Goal: Use online tool/utility: Use online tool/utility

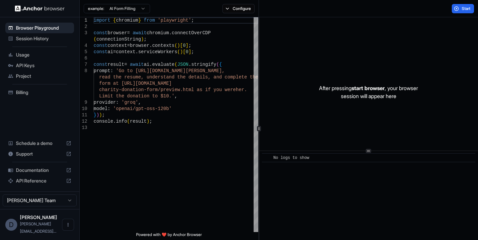
click at [131, 9] on html "Browser Playground Session History Usage API Keys Project Billing Schedule a de…" at bounding box center [239, 120] width 478 height 240
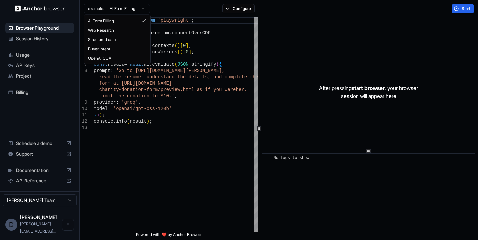
type textarea "**********"
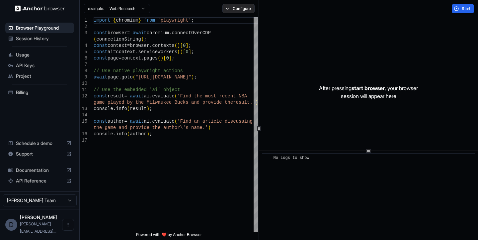
click at [249, 12] on button "Configure" at bounding box center [239, 8] width 32 height 9
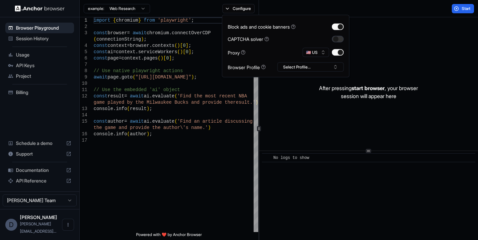
click at [339, 38] on button "button" at bounding box center [338, 39] width 12 height 7
click at [341, 38] on button "button" at bounding box center [338, 39] width 12 height 7
click at [311, 66] on button "Select Profile..." at bounding box center [311, 66] width 66 height 9
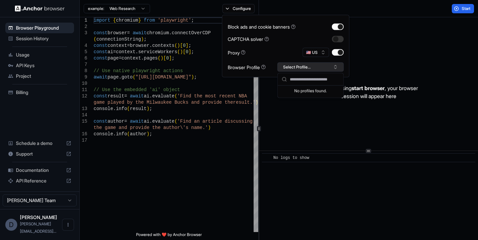
click at [311, 67] on button "Select Profile..." at bounding box center [311, 66] width 66 height 9
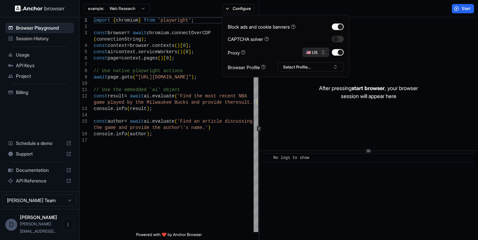
click at [317, 51] on button "🇺🇸 US" at bounding box center [316, 52] width 27 height 9
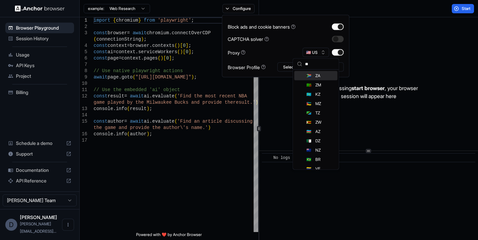
type input "**"
click at [317, 75] on span "ZA" at bounding box center [318, 75] width 5 height 5
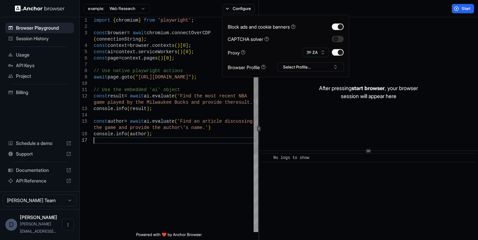
click at [196, 183] on div "import { chromium } from 'playwright' ; const browser = await chromium . connec…" at bounding box center [176, 184] width 165 height 334
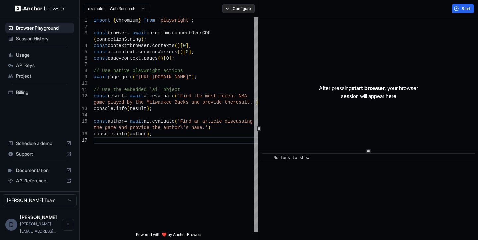
click at [225, 10] on button "Configure" at bounding box center [239, 8] width 32 height 9
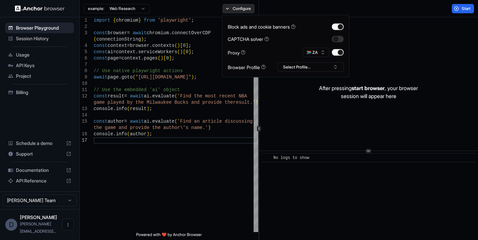
click at [225, 10] on button "Configure" at bounding box center [239, 8] width 32 height 9
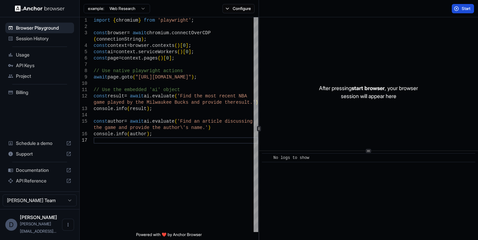
click at [467, 8] on span "Start" at bounding box center [466, 8] width 9 height 5
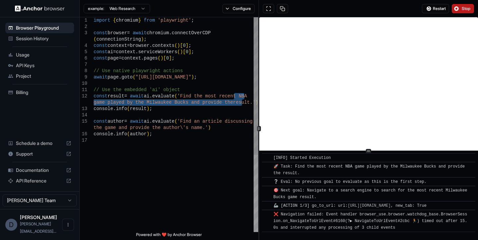
drag, startPoint x: 235, startPoint y: 95, endPoint x: 241, endPoint y: 103, distance: 10.2
click at [241, 103] on div "( connectionString ) ; const context = browser . contexts ( ) [ 0 ] ; const ai …" at bounding box center [176, 184] width 165 height 334
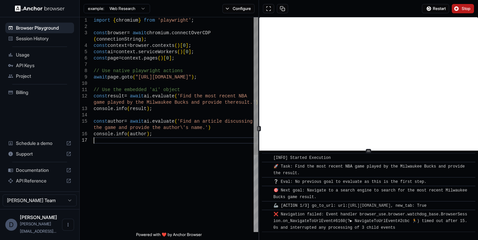
click at [227, 159] on div "( connectionString ) ; const context = browser . contexts ( ) [ 0 ] ; const ai …" at bounding box center [176, 184] width 165 height 334
click at [230, 9] on button "Configure" at bounding box center [239, 8] width 32 height 9
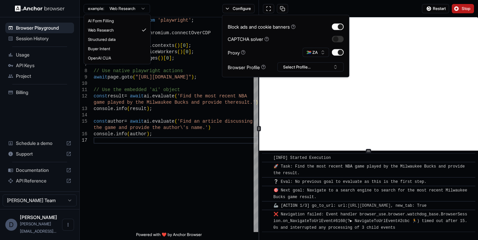
click at [137, 8] on html "Browser Playground Session History Usage API Keys Project Billing Schedule a de…" at bounding box center [239, 120] width 478 height 240
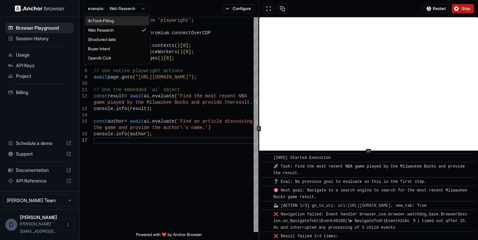
scroll to position [3, 0]
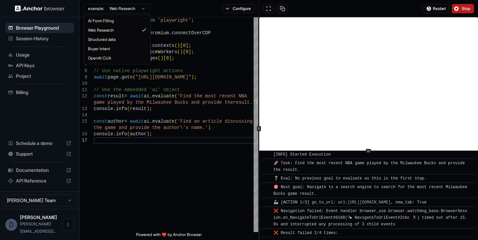
type textarea "**********"
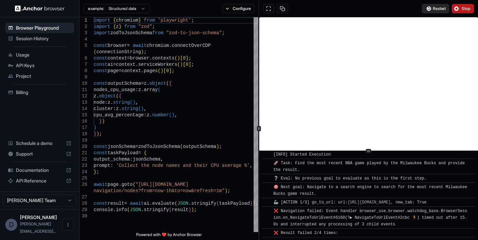
click at [438, 8] on span "Restart" at bounding box center [439, 8] width 13 height 5
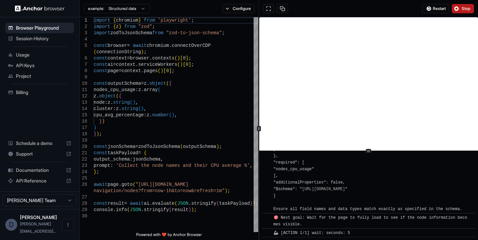
scroll to position [242, 0]
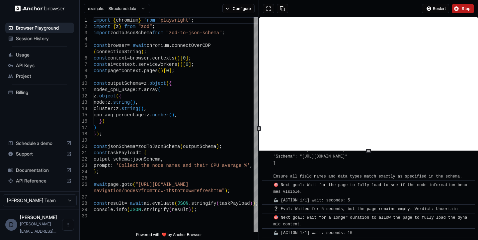
click at [374, 197] on div "🦾 [ACTION 1/1] wait: seconds: 5" at bounding box center [371, 200] width 195 height 7
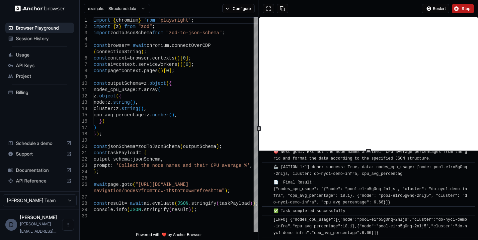
scroll to position [784, 0]
